Goal: Information Seeking & Learning: Learn about a topic

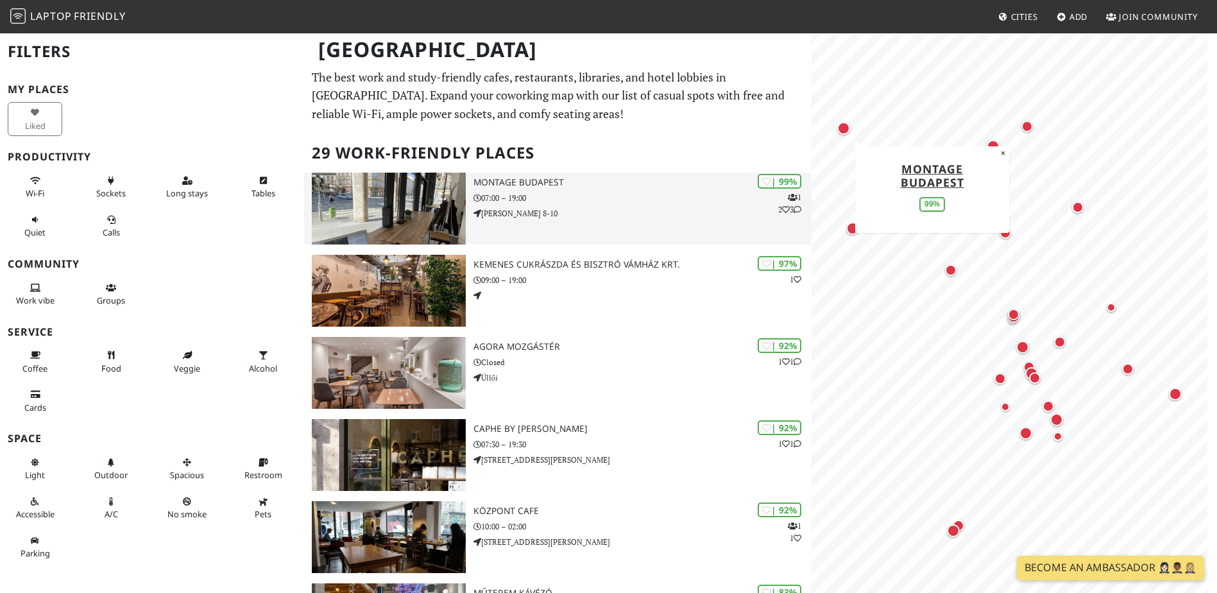
click at [496, 180] on h3 "Montage Budapest" at bounding box center [642, 182] width 338 height 11
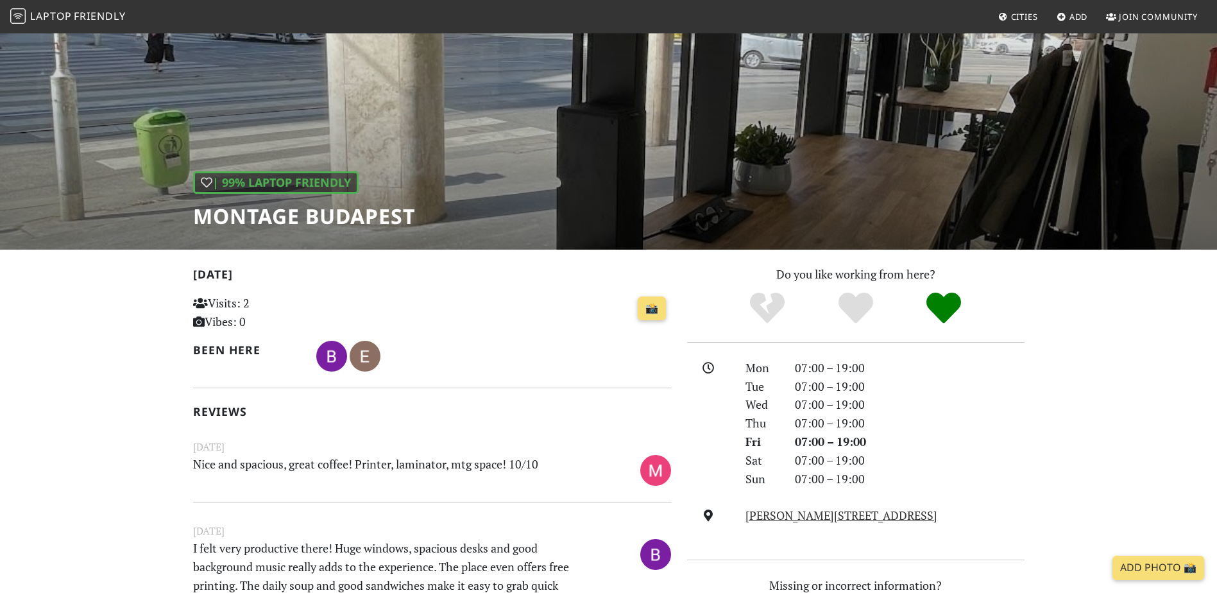
scroll to position [64, 0]
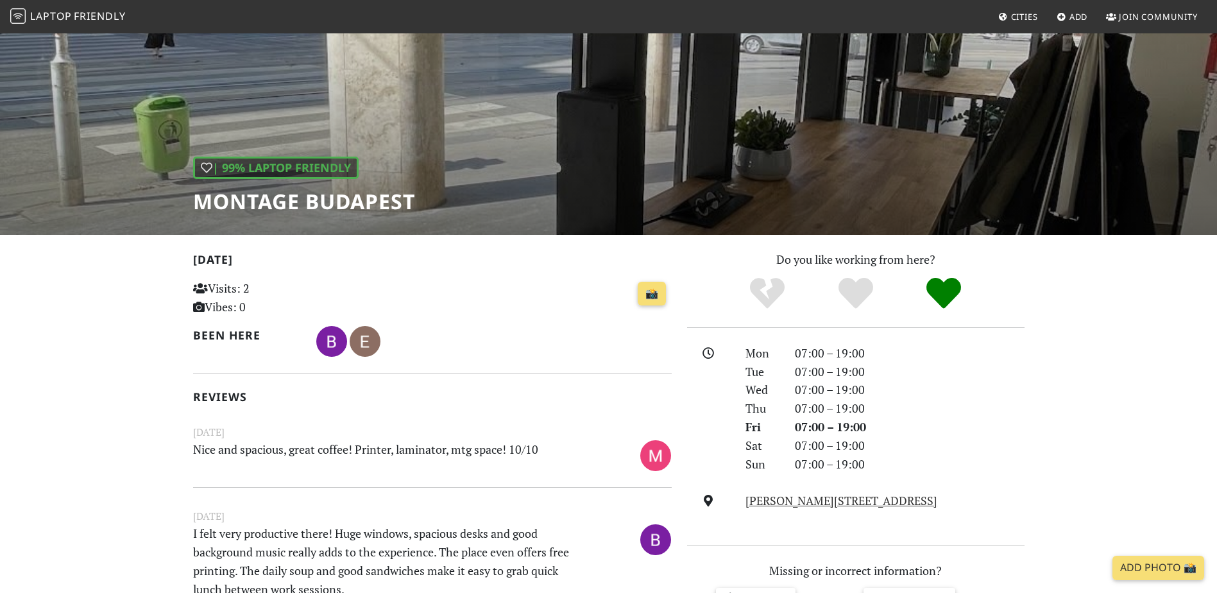
click at [348, 201] on h1 "Montage Budapest" at bounding box center [304, 201] width 222 height 24
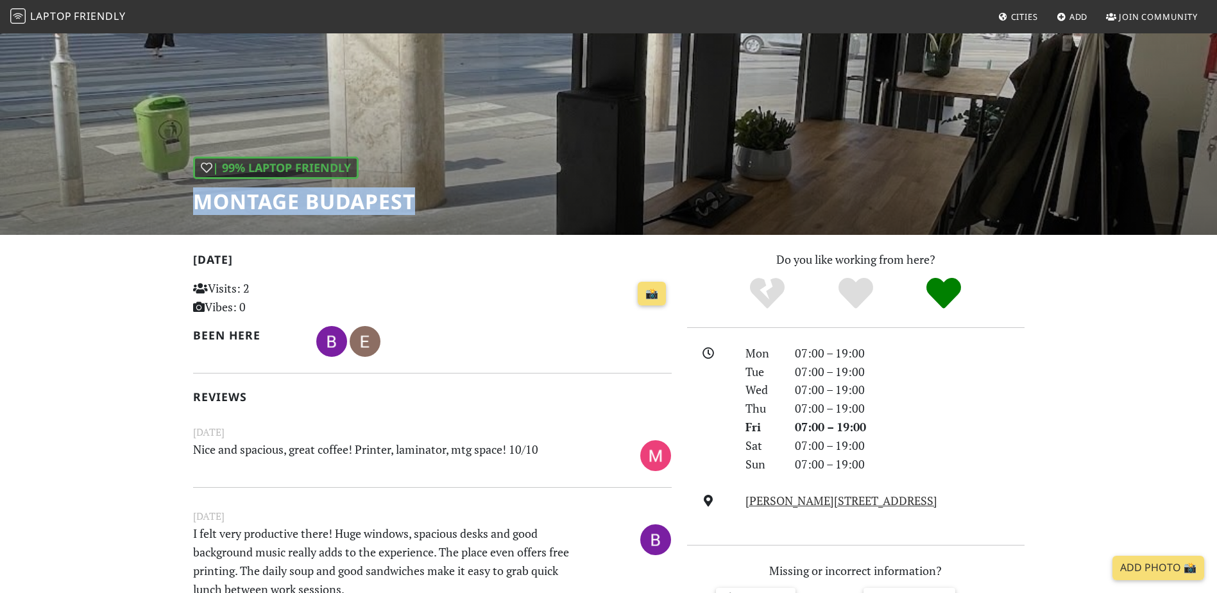
click at [348, 201] on h1 "Montage Budapest" at bounding box center [304, 201] width 222 height 24
copy div "Montage Budapest"
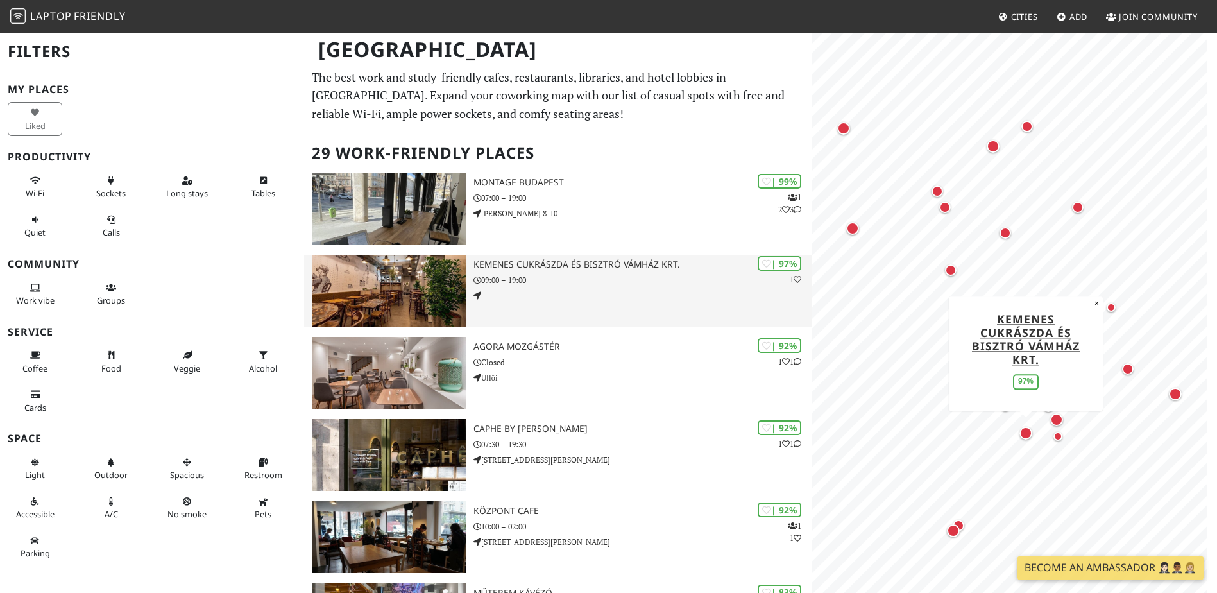
click at [580, 259] on h3 "Kemenes Cukrászda és Bisztró Vámház krt." at bounding box center [642, 264] width 338 height 11
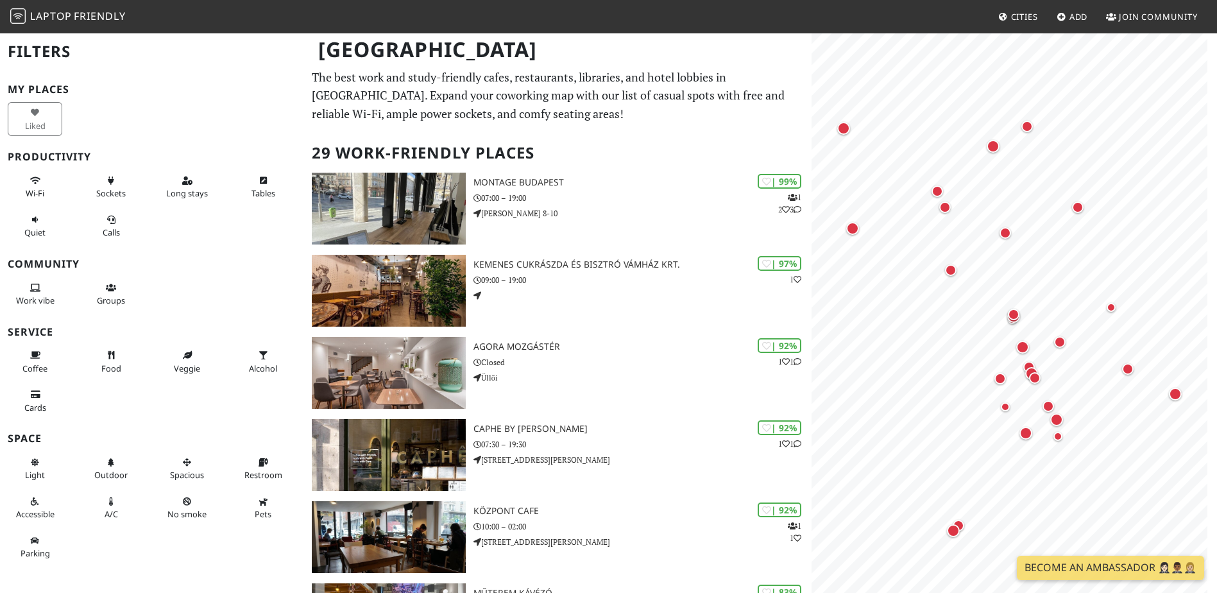
click at [993, 146] on div "Map marker" at bounding box center [992, 146] width 13 height 13
click at [981, 71] on link "Stranger Café" at bounding box center [992, 72] width 99 height 15
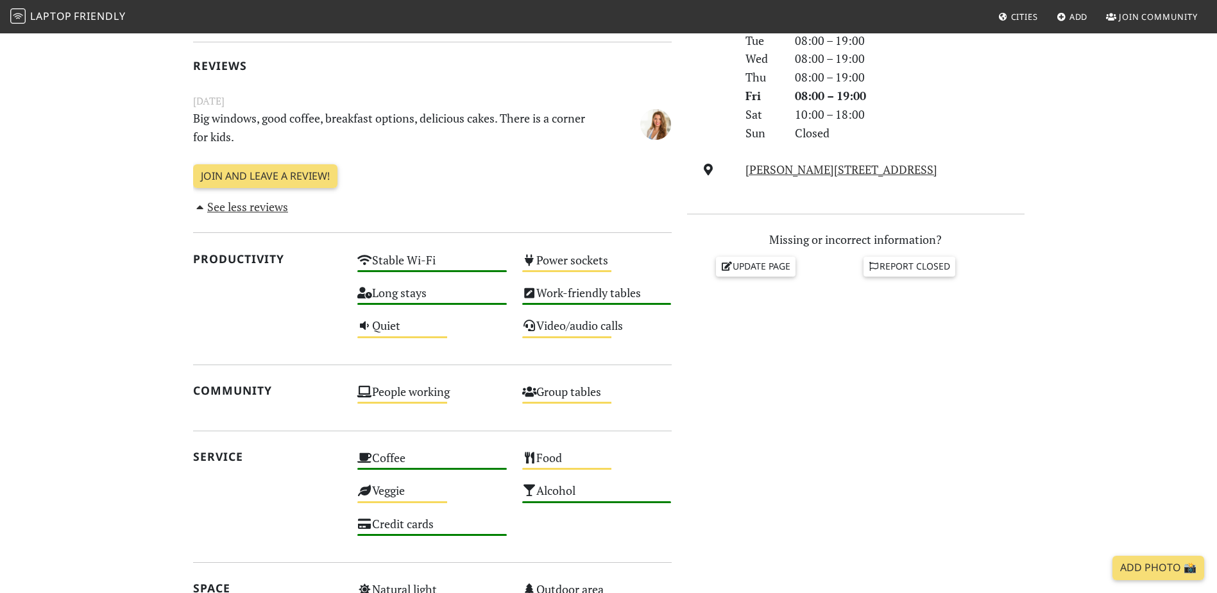
scroll to position [285, 0]
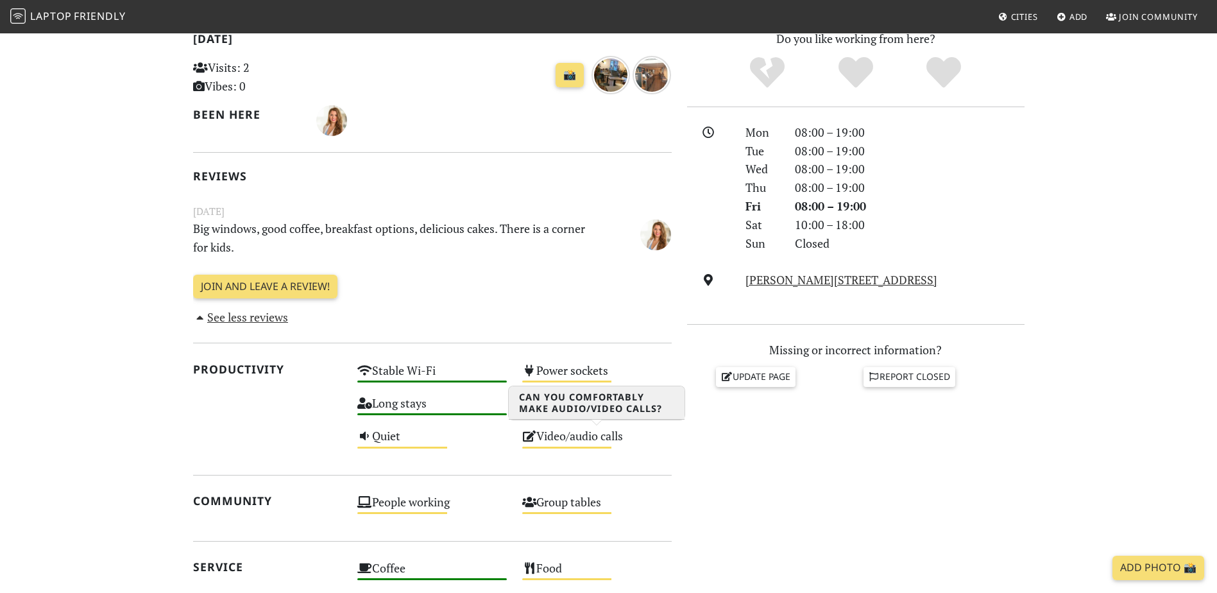
click at [553, 435] on div "Video/audio calls Medium" at bounding box center [596, 441] width 165 height 33
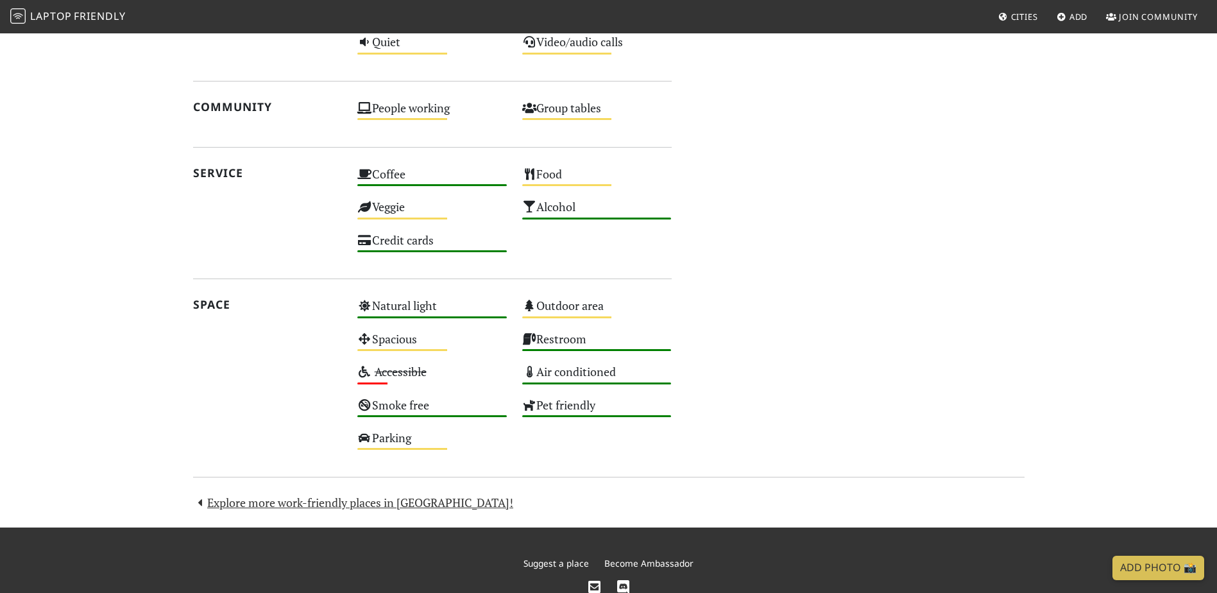
scroll to position [669, 0]
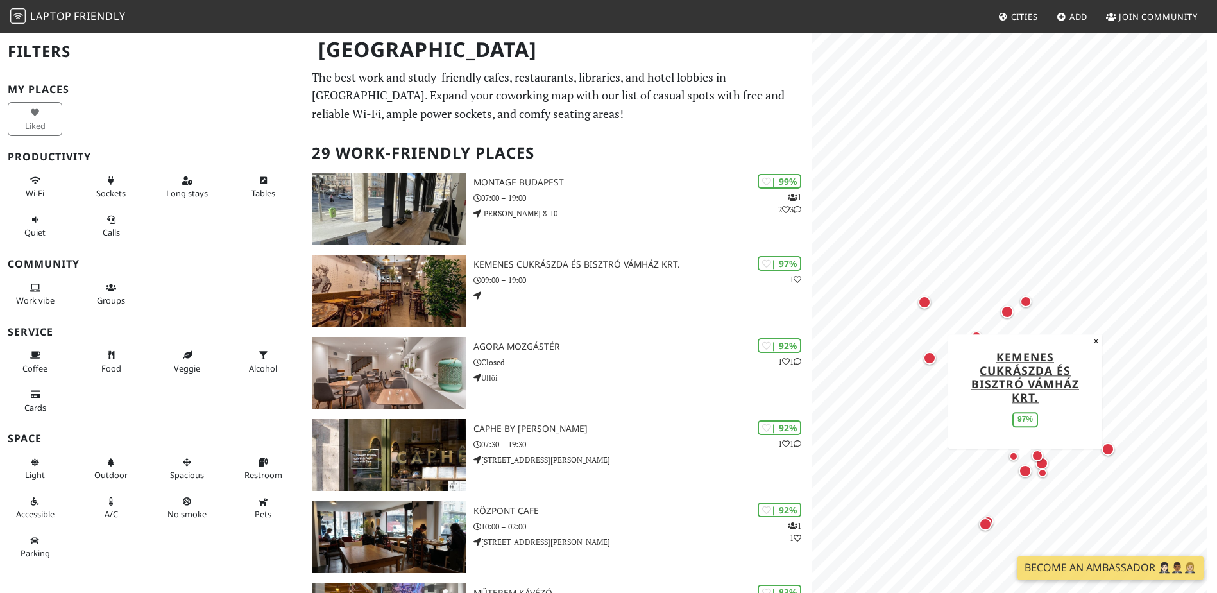
click at [927, 301] on div "Map marker" at bounding box center [924, 302] width 13 height 13
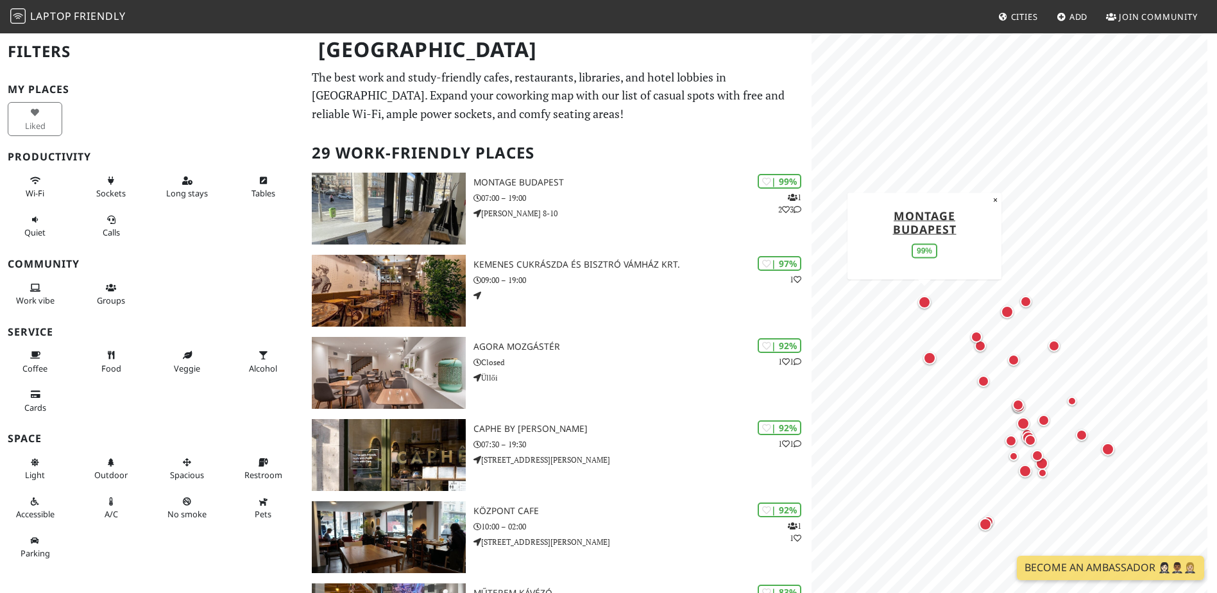
click at [921, 300] on div "Map marker" at bounding box center [924, 302] width 13 height 13
click at [927, 354] on div "Map marker" at bounding box center [929, 357] width 13 height 13
click at [1018, 405] on div "Map marker" at bounding box center [1018, 405] width 12 height 12
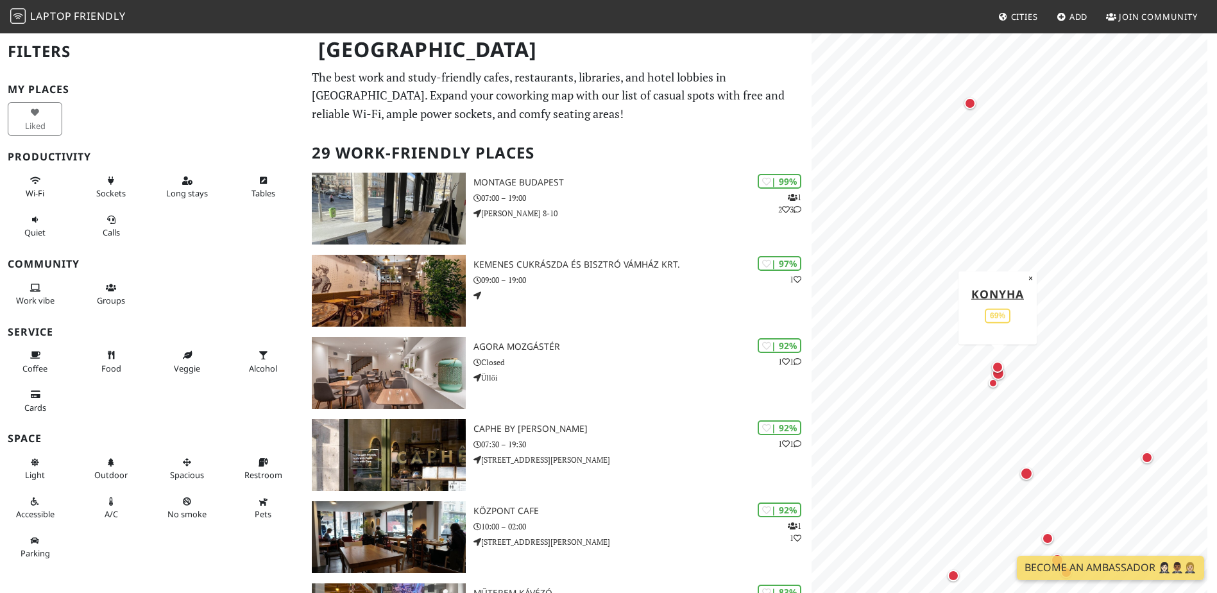
click at [1029, 479] on div "Map marker" at bounding box center [1026, 473] width 26 height 26
click at [44, 189] on button "Wi-Fi" at bounding box center [35, 187] width 55 height 34
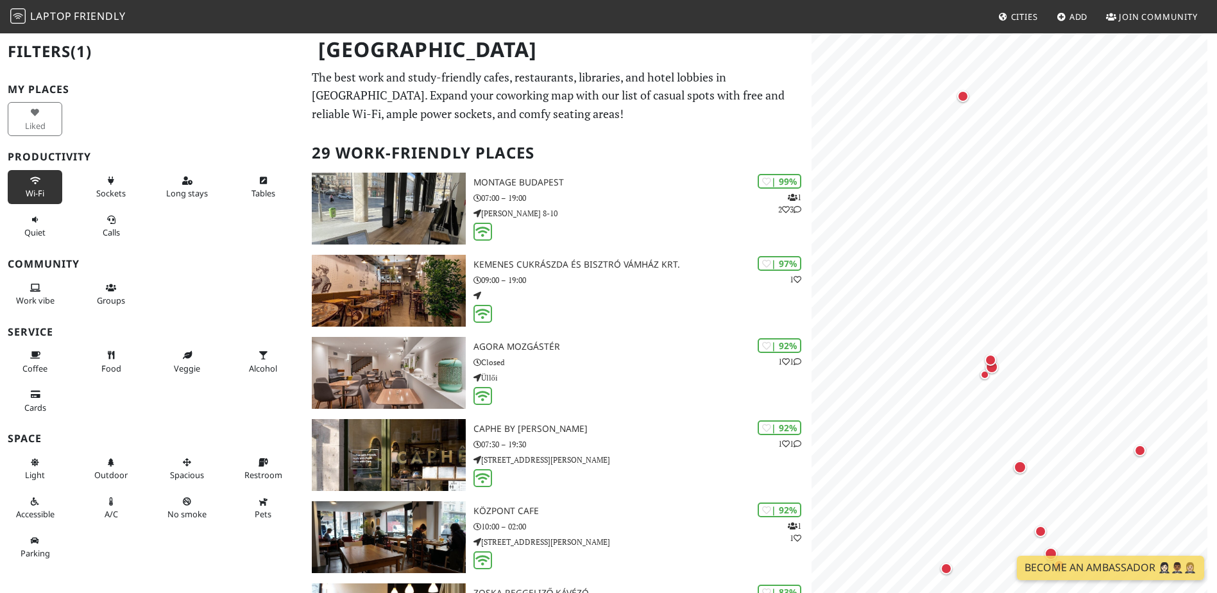
click at [108, 200] on button "Sockets" at bounding box center [111, 187] width 55 height 34
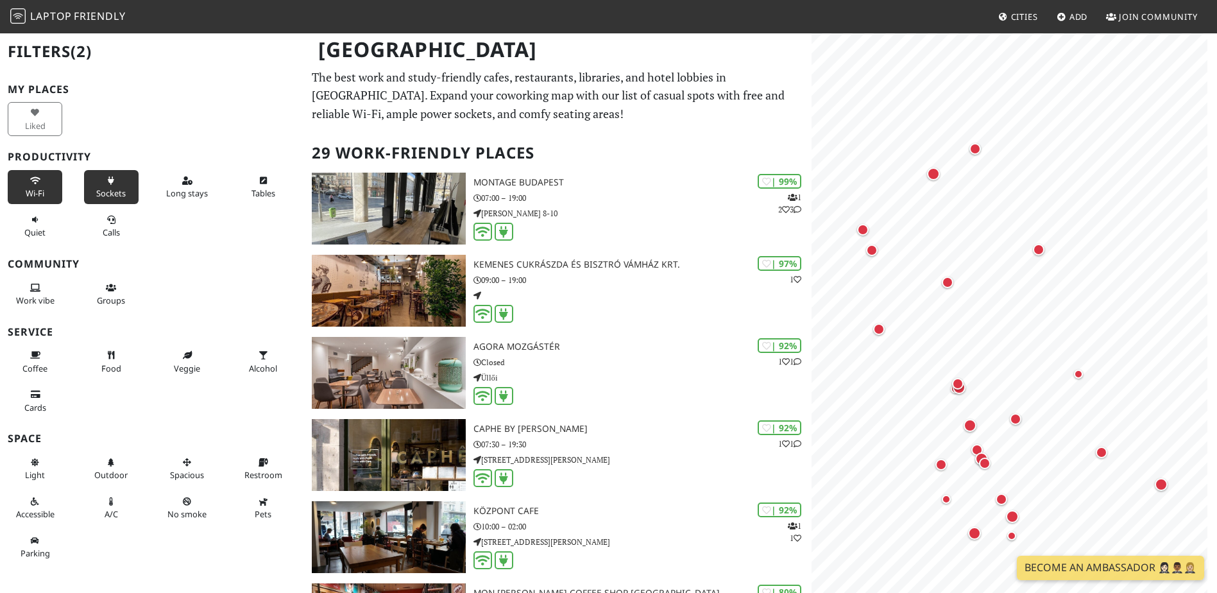
click at [31, 372] on span "Coffee" at bounding box center [34, 368] width 25 height 12
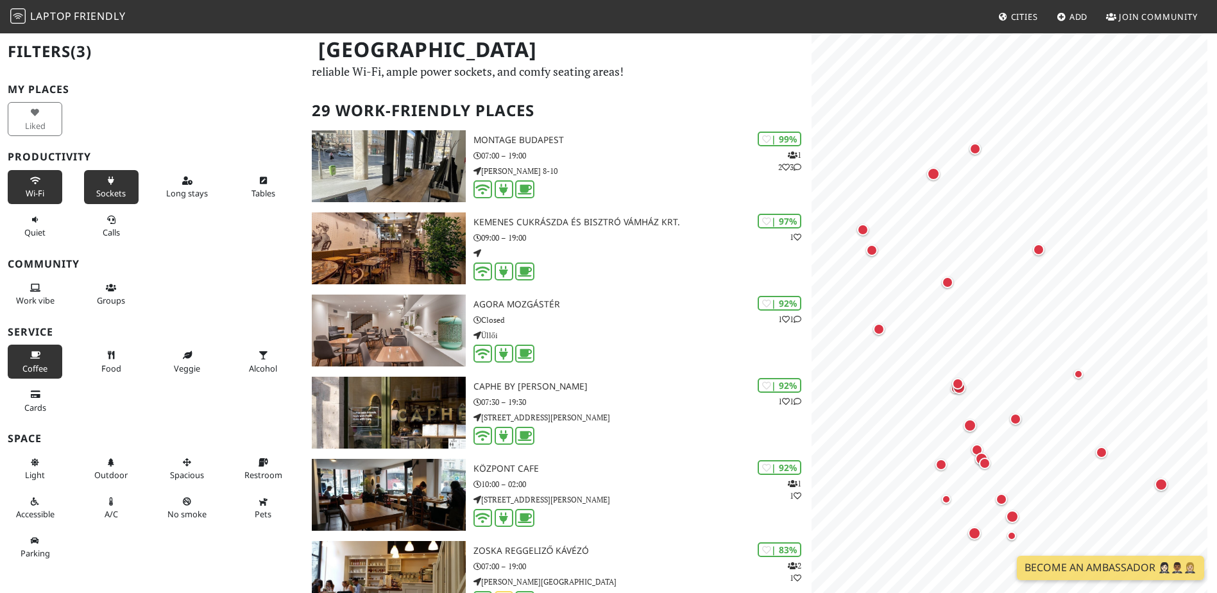
scroll to position [64, 0]
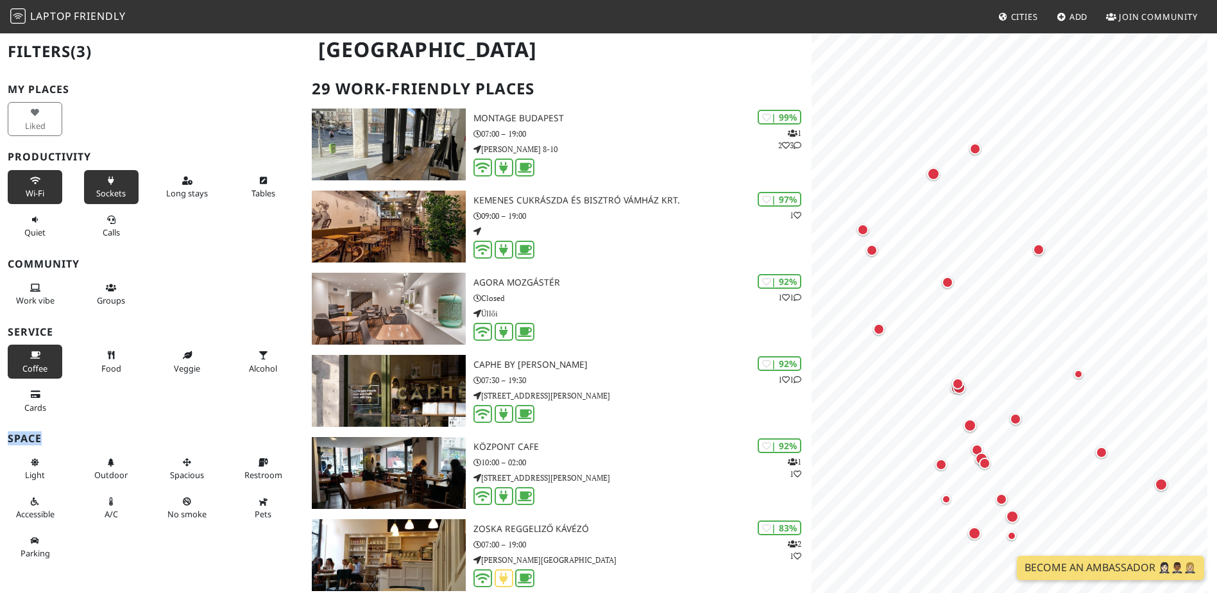
drag, startPoint x: 143, startPoint y: 421, endPoint x: 146, endPoint y: 401, distance: 20.1
click at [146, 401] on div "My Places Liked Productivity Wi-Fi Sockets Long stays Tables Quiet Calls Commun…" at bounding box center [152, 324] width 289 height 483
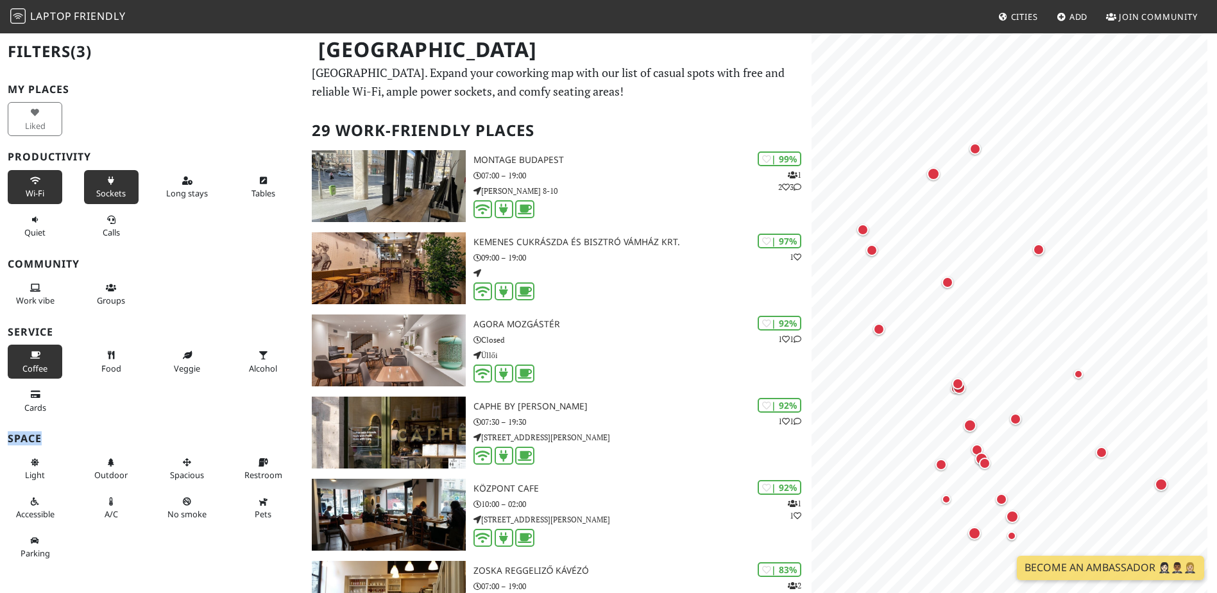
scroll to position [0, 0]
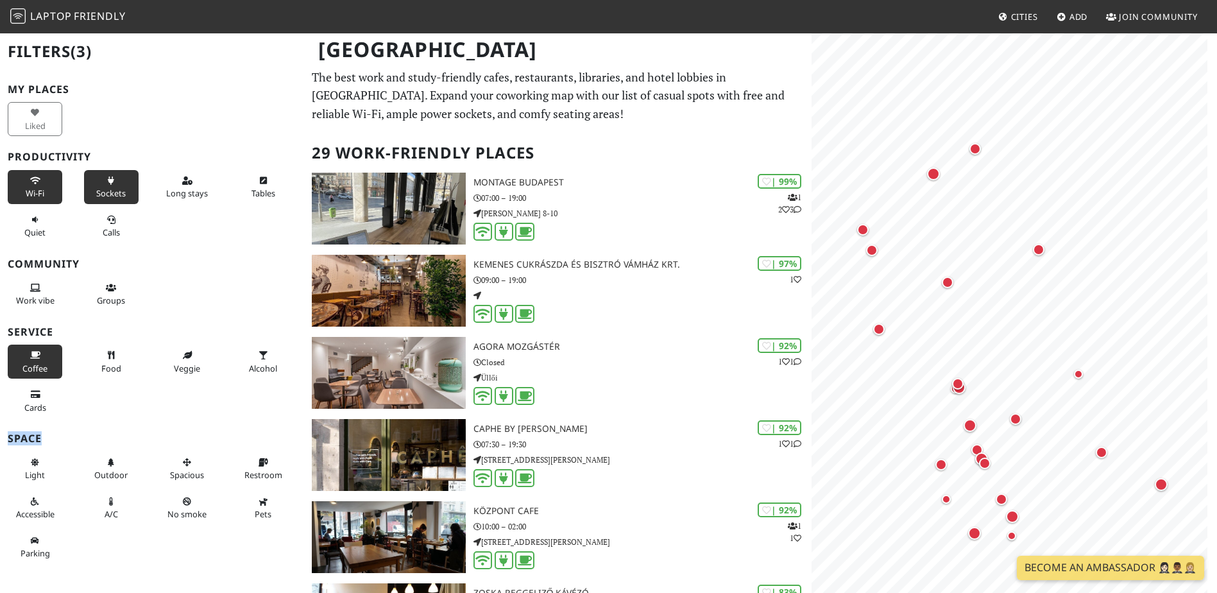
click at [259, 193] on span "Tables" at bounding box center [263, 193] width 24 height 12
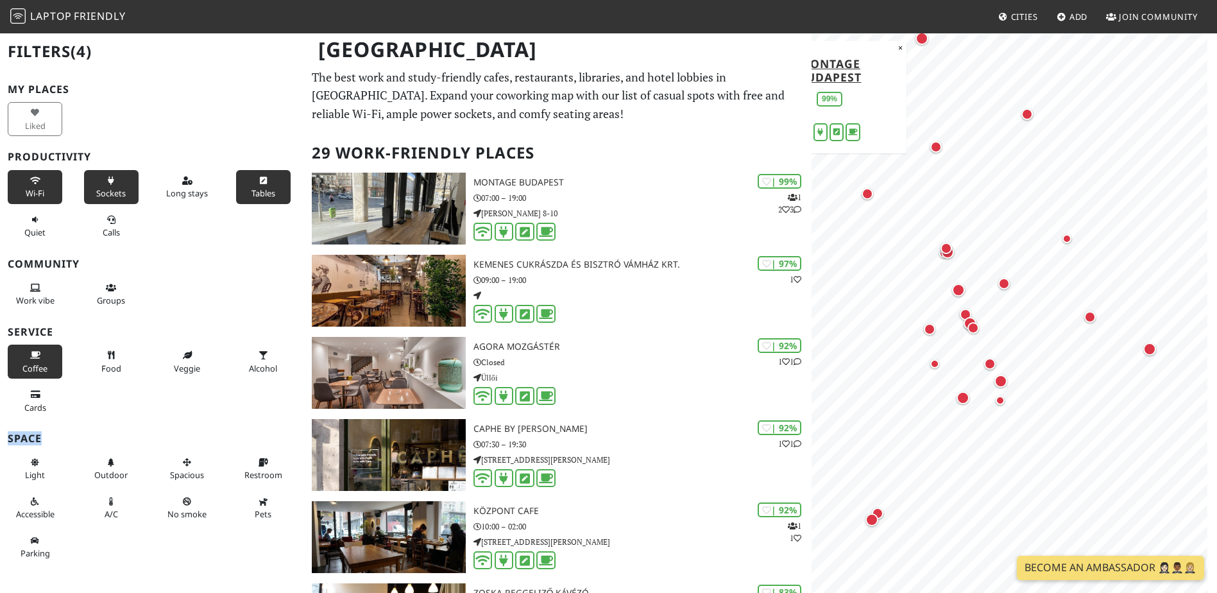
click at [1000, 386] on div "Map marker" at bounding box center [1000, 381] width 13 height 13
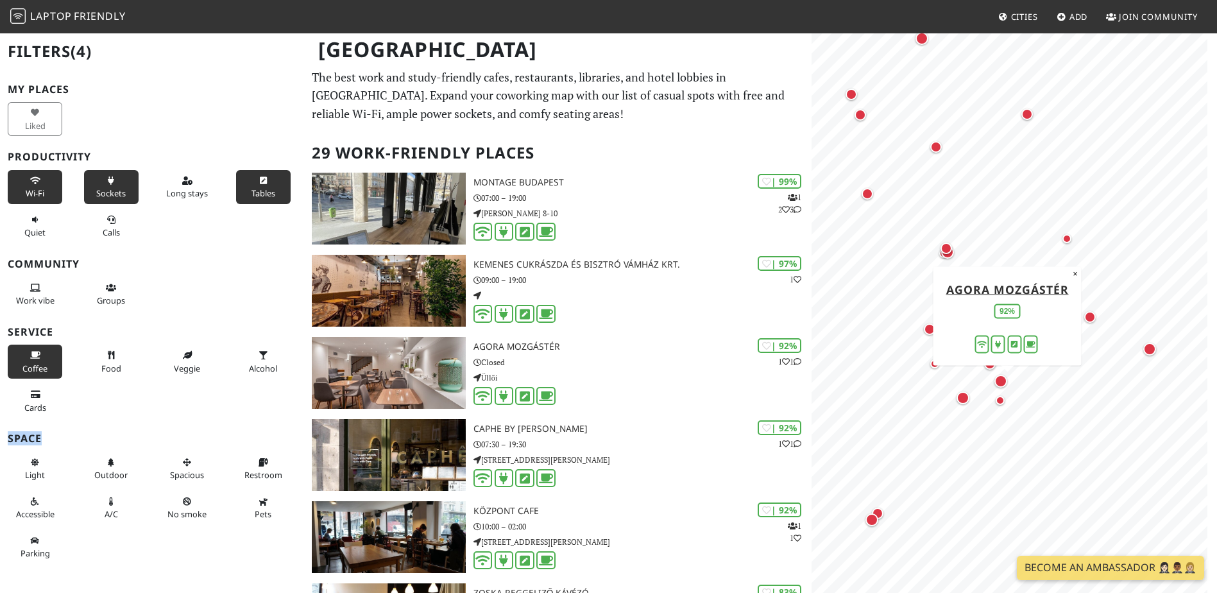
click at [998, 398] on div "Map marker" at bounding box center [999, 400] width 9 height 9
click at [966, 394] on div "Map marker" at bounding box center [962, 397] width 13 height 13
